Goal: Information Seeking & Learning: Learn about a topic

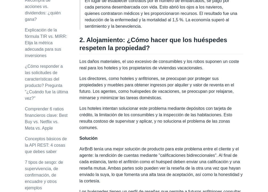
scroll to position [423, 0]
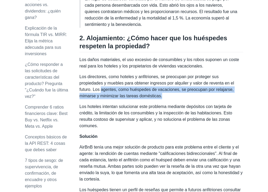
drag, startPoint x: 102, startPoint y: 97, endPoint x: 166, endPoint y: 100, distance: 63.6
click at [166, 99] on p "Los directores, como hoteles y anfitriones, se preocupan por proteger sus propi…" at bounding box center [162, 87] width 164 height 26
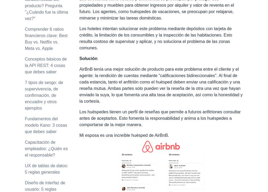
scroll to position [503, 0]
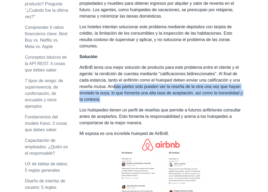
drag, startPoint x: 114, startPoint y: 93, endPoint x: 122, endPoint y: 103, distance: 12.9
click at [122, 103] on p "AirBnB tenía una mejor solución de producto para este problema entre el cliente…" at bounding box center [162, 83] width 164 height 38
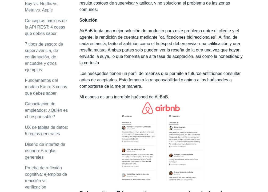
scroll to position [544, 0]
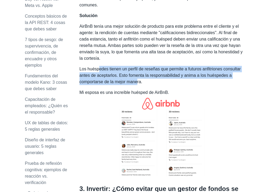
drag, startPoint x: 99, startPoint y: 75, endPoint x: 165, endPoint y: 87, distance: 66.2
click at [165, 84] on font "Los huéspedes tienen un perfil de reseñas que permite a futuros anfitriones con…" at bounding box center [161, 75] width 162 height 17
click at [175, 85] on p "Los huéspedes tienen un perfil de reseñas que permite a futuros anfitriones con…" at bounding box center [162, 75] width 164 height 19
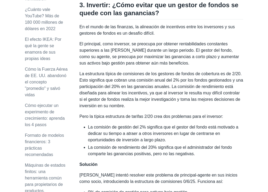
scroll to position [729, 0]
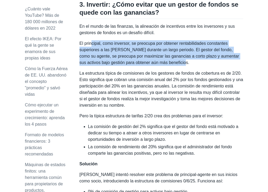
drag, startPoint x: 91, startPoint y: 49, endPoint x: 183, endPoint y: 68, distance: 94.7
click at [183, 65] on font "El principal, como inversor, se preocupa por obtener rentabilidades constantes …" at bounding box center [160, 53] width 160 height 24
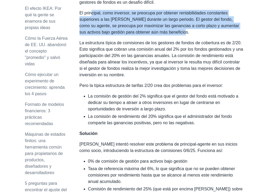
scroll to position [760, 0]
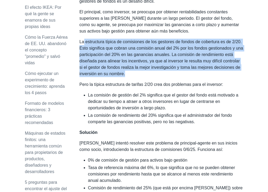
drag, startPoint x: 84, startPoint y: 49, endPoint x: 184, endPoint y: 81, distance: 104.5
click at [184, 77] on p "La estructura típica de comisiones de los gestores de fondos de cobertura es de…" at bounding box center [162, 58] width 164 height 38
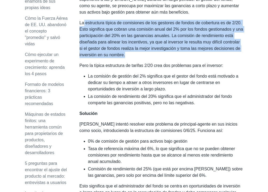
scroll to position [781, 0]
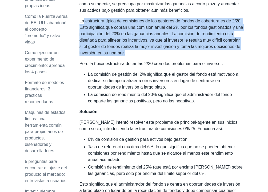
click at [191, 56] on p "La estructura típica de comisiones de los gestores de fondos de cobertura es de…" at bounding box center [162, 37] width 164 height 38
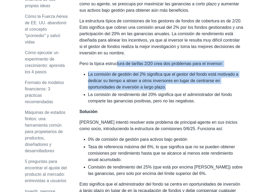
drag, startPoint x: 118, startPoint y: 69, endPoint x: 177, endPoint y: 92, distance: 64.0
click at [177, 92] on div "El problema principal-agente es una teoría económica que explica por qué alguie…" at bounding box center [162, 69] width 164 height 1495
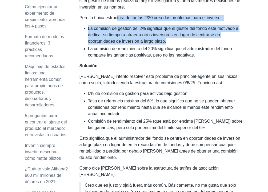
scroll to position [827, 0]
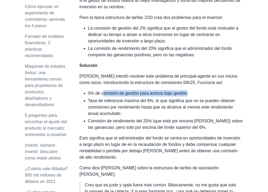
drag, startPoint x: 105, startPoint y: 100, endPoint x: 196, endPoint y: 100, distance: 90.8
click at [196, 97] on li "0% de comisión de gestión para activos bajo gestión" at bounding box center [165, 93] width 155 height 6
click at [127, 108] on font "Tasa de referencia máxima del 6%, lo que significa que no se pueden obtener com…" at bounding box center [161, 107] width 147 height 17
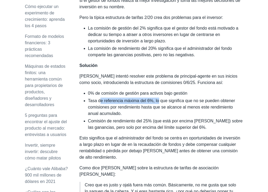
drag, startPoint x: 100, startPoint y: 107, endPoint x: 160, endPoint y: 108, distance: 59.6
click at [160, 108] on font "Tasa de referencia máxima del 6%, lo que significa que no se pueden obtener com…" at bounding box center [161, 107] width 147 height 17
click at [161, 112] on font "Tasa de referencia máxima del 6%, lo que significa que no se pueden obtener com…" at bounding box center [161, 107] width 147 height 17
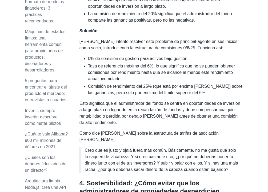
scroll to position [864, 0]
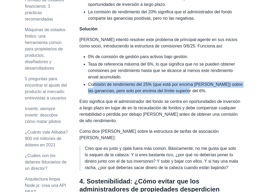
drag, startPoint x: 94, startPoint y: 91, endPoint x: 188, endPoint y: 95, distance: 94.6
click at [188, 93] on font "Comisión de rendimiento del 25% (que está por encima [PERSON_NAME]) sobre las g…" at bounding box center [165, 87] width 155 height 11
click at [197, 93] on font "Comisión de rendimiento del 25% (que está por encima [PERSON_NAME]) sobre las g…" at bounding box center [165, 87] width 155 height 11
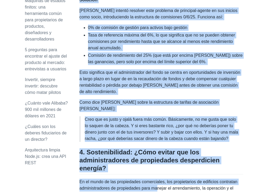
scroll to position [906, 0]
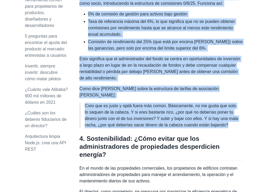
drag, startPoint x: 80, startPoint y: 54, endPoint x: 141, endPoint y: 131, distance: 98.2
copy div "4. Loremips: ¿Dolo sitame con ad elitse do eiusmo te incid utl etd magnaaliq? E…"
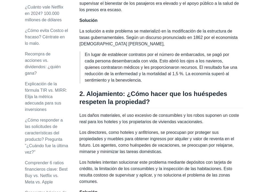
scroll to position [438, 0]
